Goal: Check status

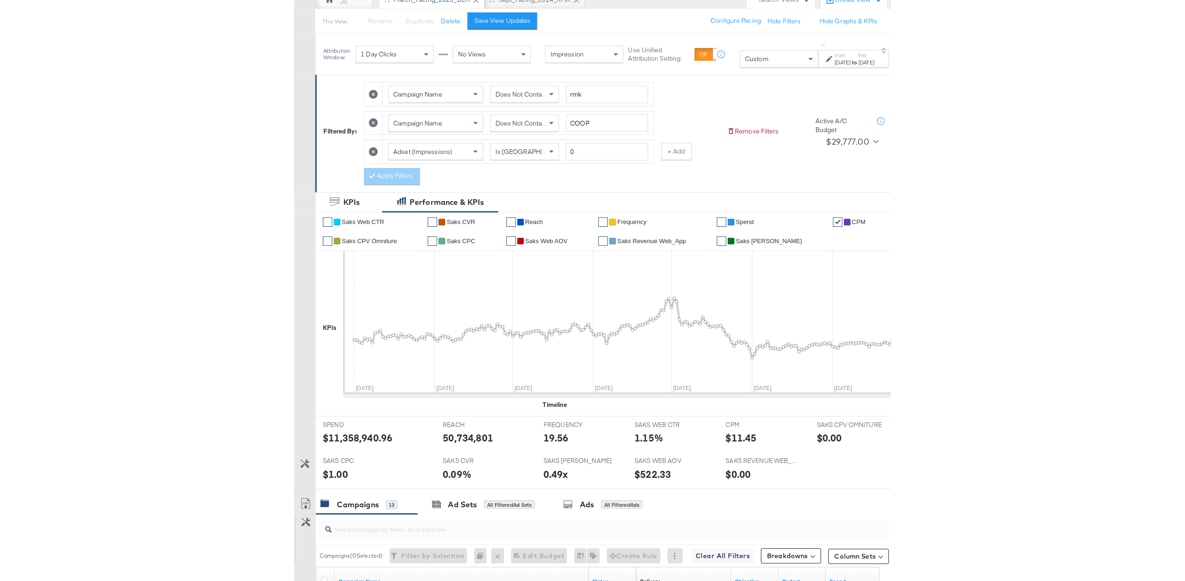
scroll to position [101, 0]
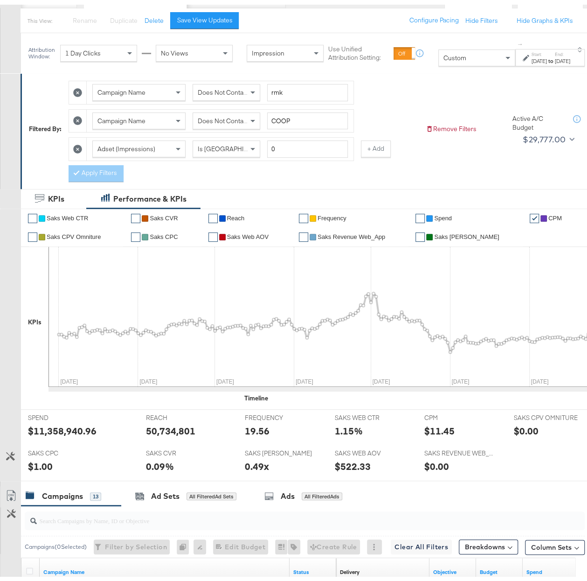
click at [89, 230] on span "Saks CPV Omniture" at bounding box center [74, 232] width 54 height 7
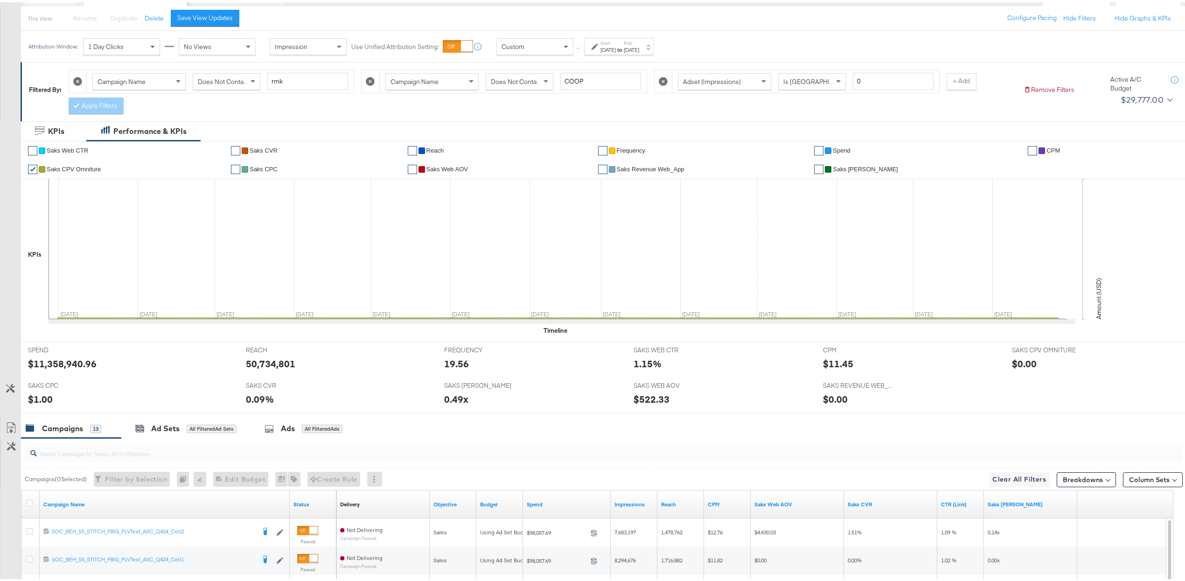
click at [33, 164] on link "✔" at bounding box center [32, 166] width 9 height 9
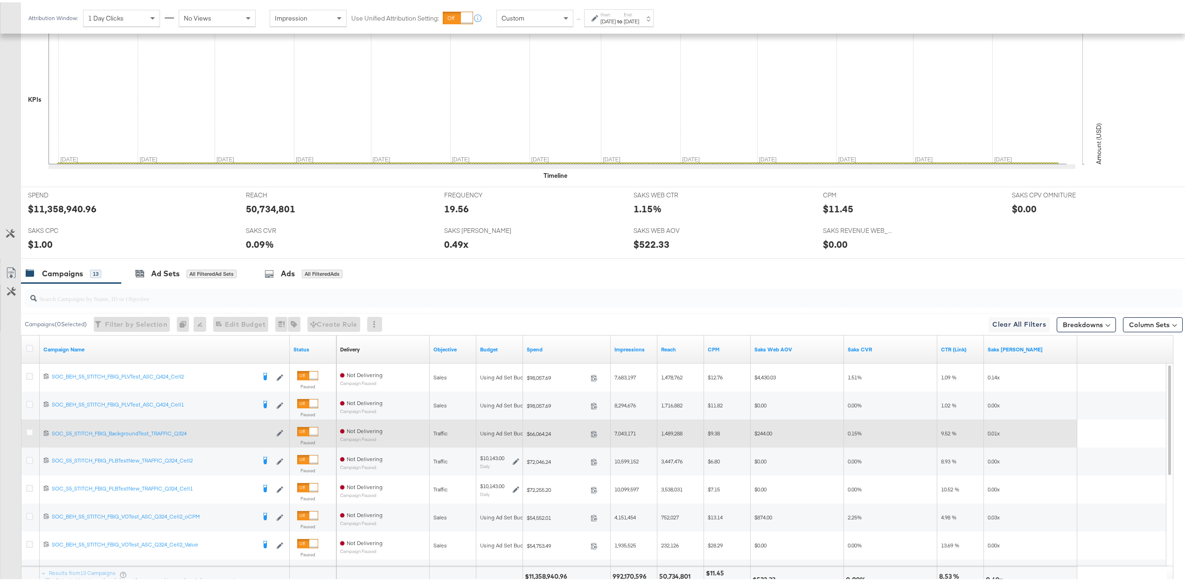
scroll to position [265, 0]
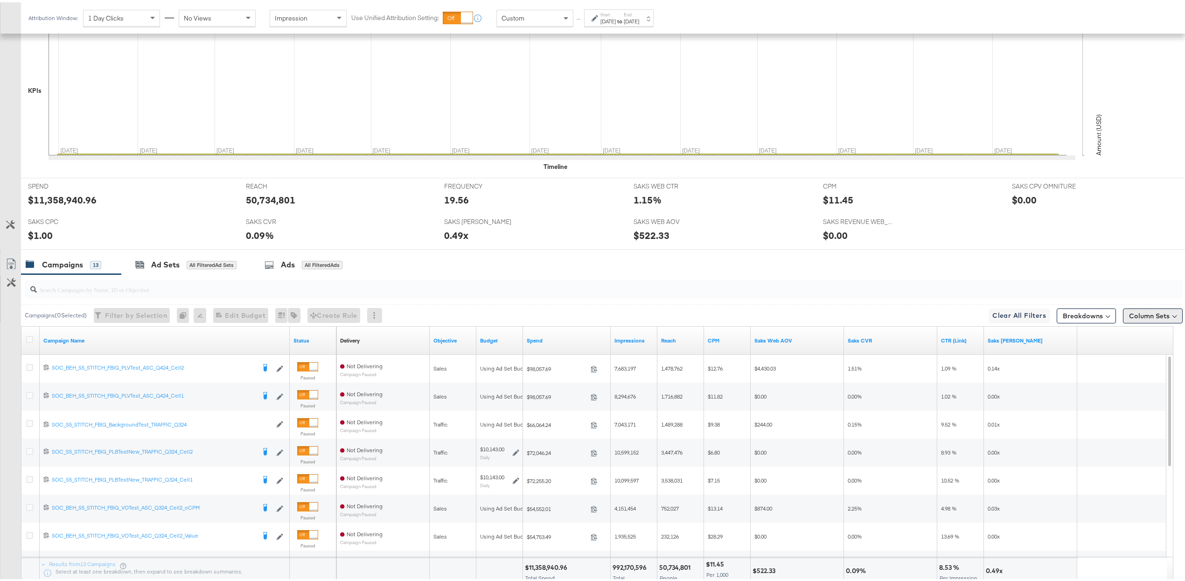
click at [587, 311] on button "Column Sets" at bounding box center [1153, 313] width 60 height 15
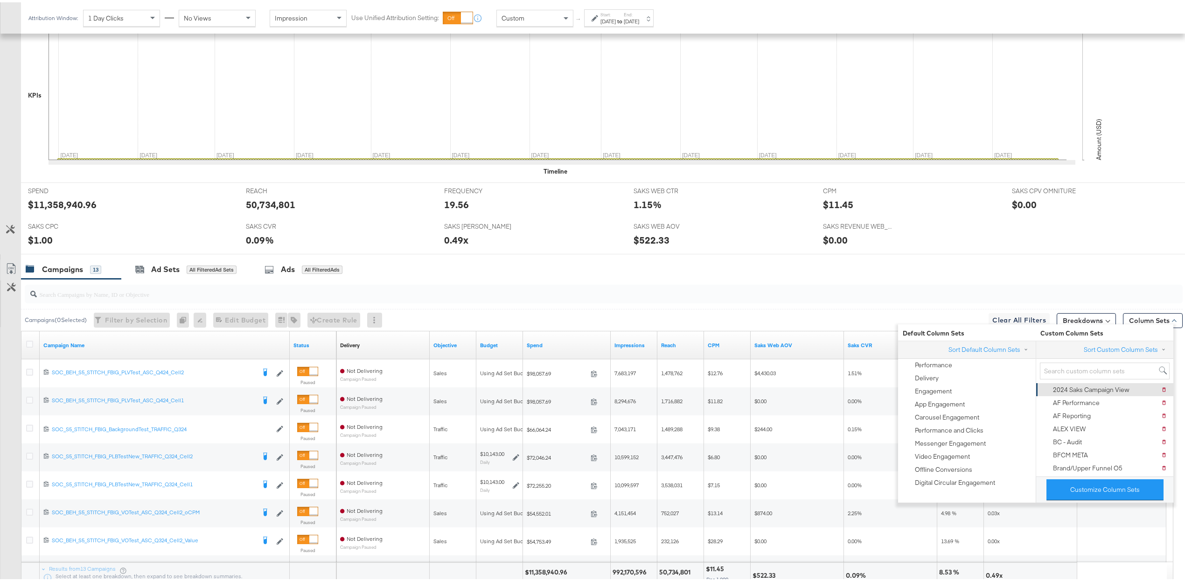
scroll to position [259, 0]
click at [587, 386] on div "2024 Saks Campaign View" at bounding box center [1091, 388] width 77 height 9
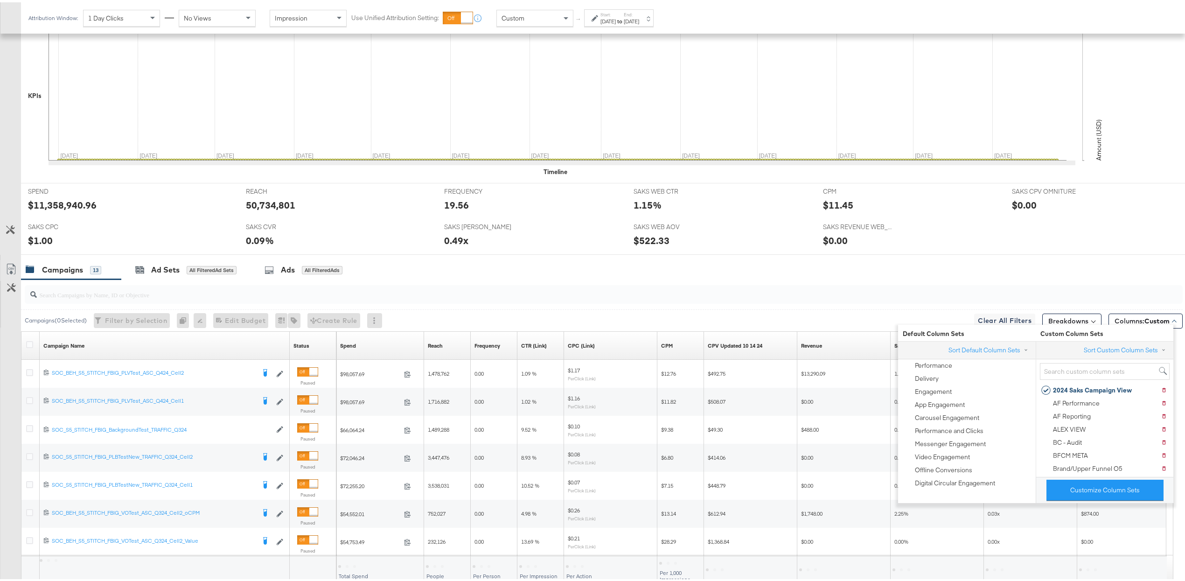
click at [587, 272] on div "Campaigns 13 Ad Sets All Filtered Ad Sets Ads All Filtered Ads" at bounding box center [607, 268] width 1173 height 20
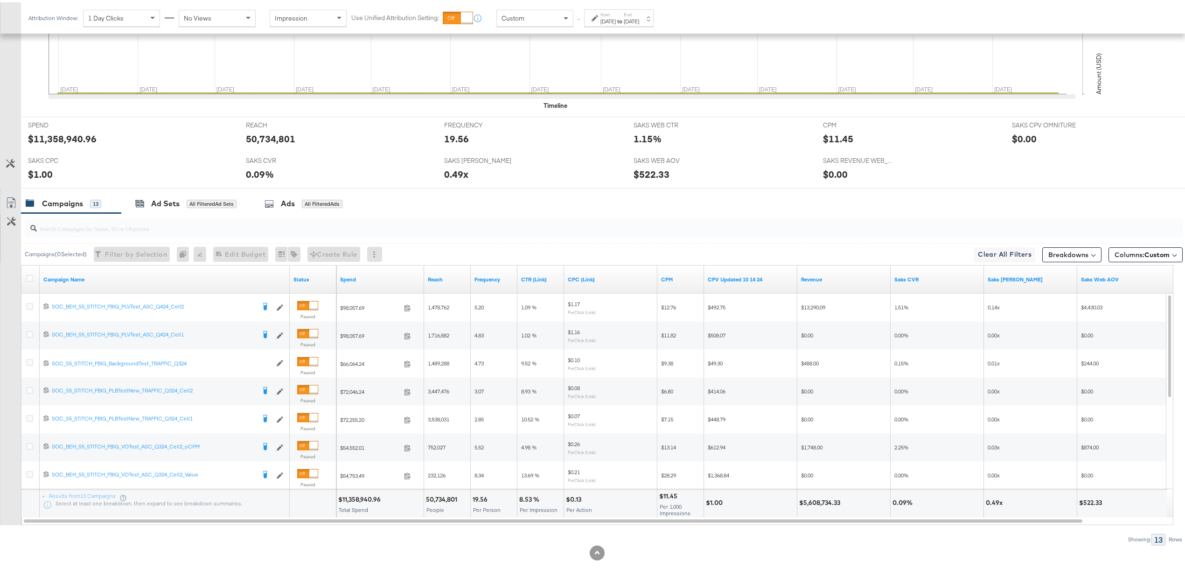
scroll to position [0, 0]
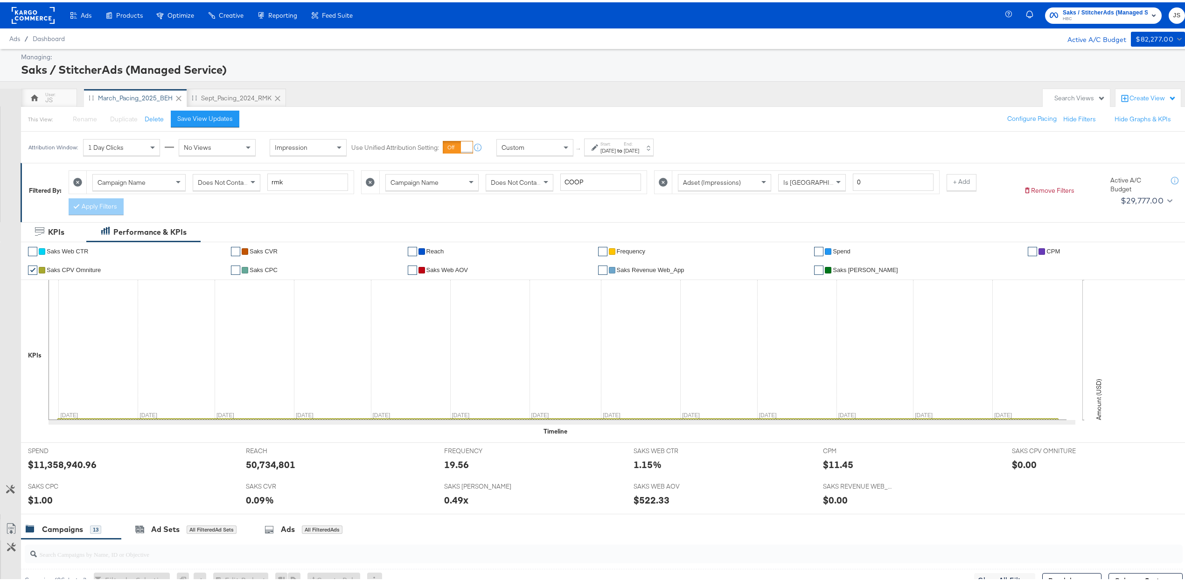
click at [32, 266] on link "✔" at bounding box center [32, 267] width 9 height 9
click at [34, 265] on link "✔" at bounding box center [32, 267] width 9 height 9
click at [271, 248] on span "Saks CVR" at bounding box center [264, 248] width 28 height 7
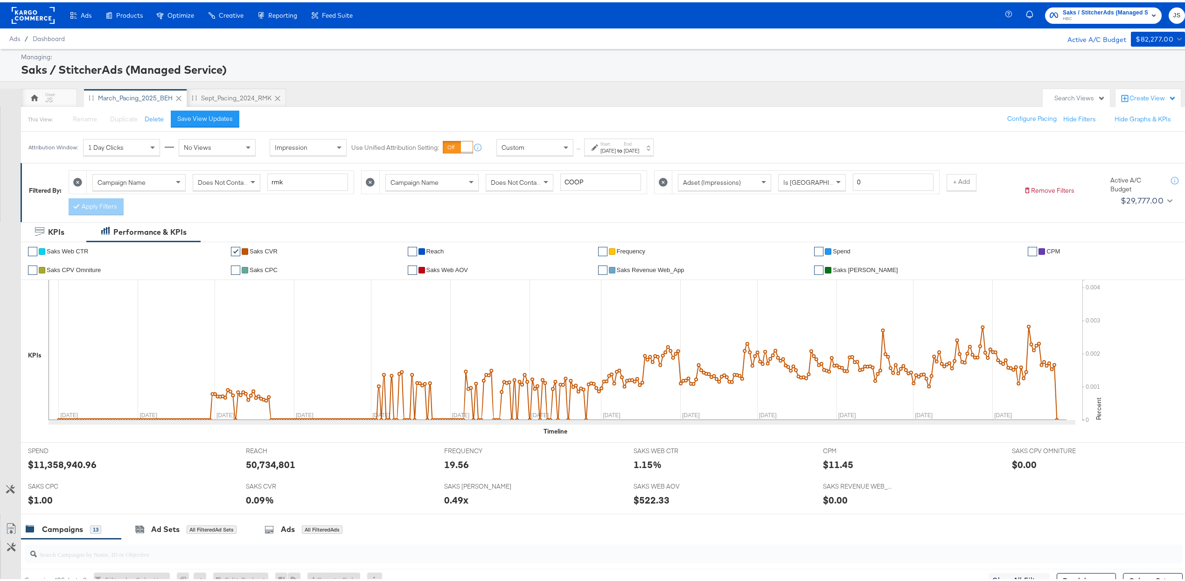
click at [587, 142] on label "End:" at bounding box center [631, 142] width 15 height 6
click at [587, 265] on button "Apply" at bounding box center [672, 263] width 29 height 17
